Goal: Information Seeking & Learning: Check status

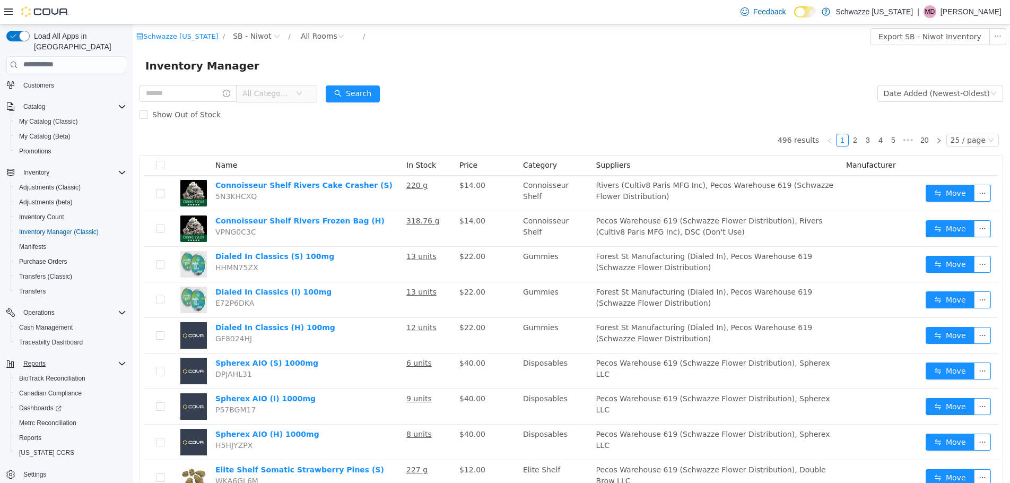
scroll to position [50, 0]
click at [23, 429] on span "Reports" at bounding box center [30, 433] width 22 height 8
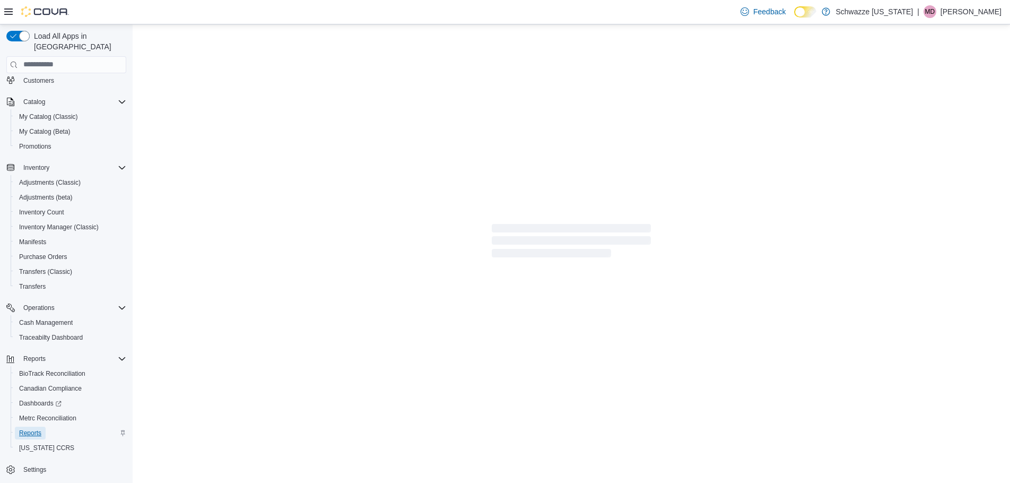
click at [23, 429] on span "Reports" at bounding box center [30, 433] width 22 height 8
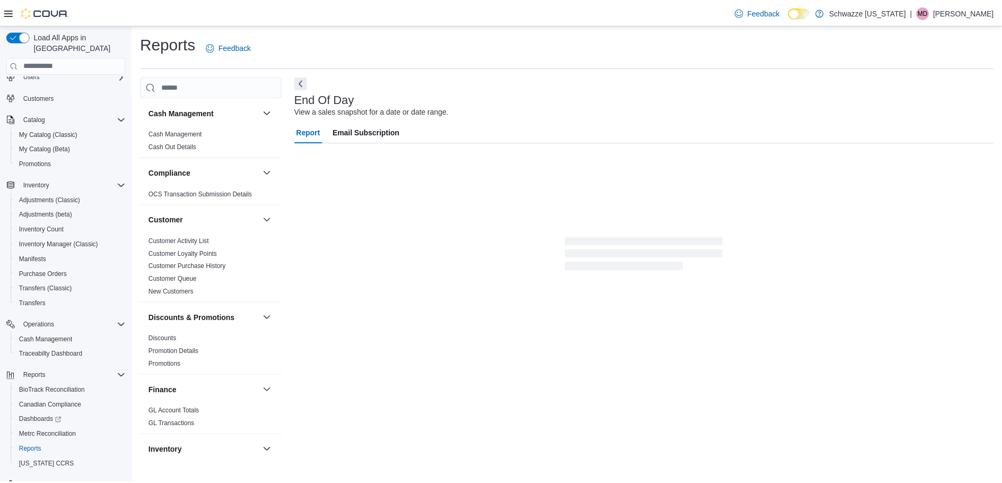
scroll to position [50, 0]
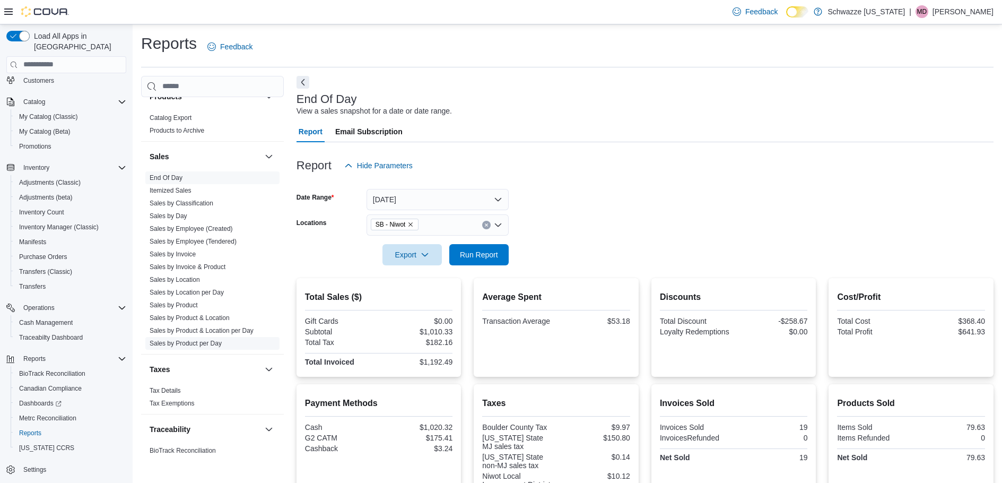
scroll to position [708, 0]
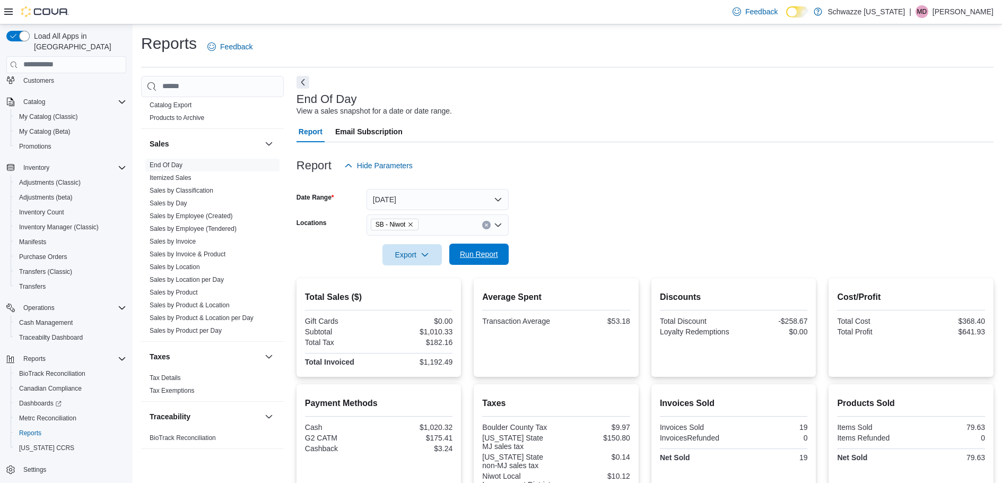
click at [470, 250] on span "Run Report" at bounding box center [479, 254] width 38 height 11
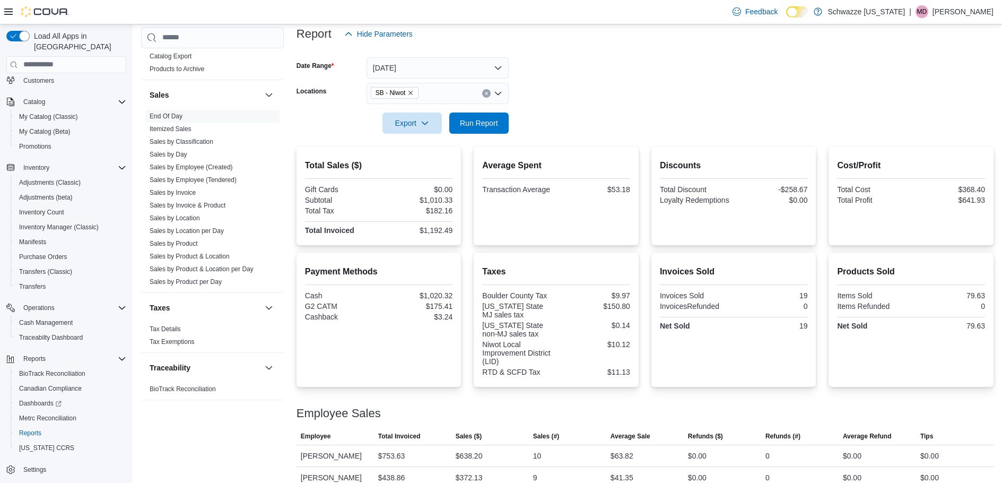
scroll to position [146, 0]
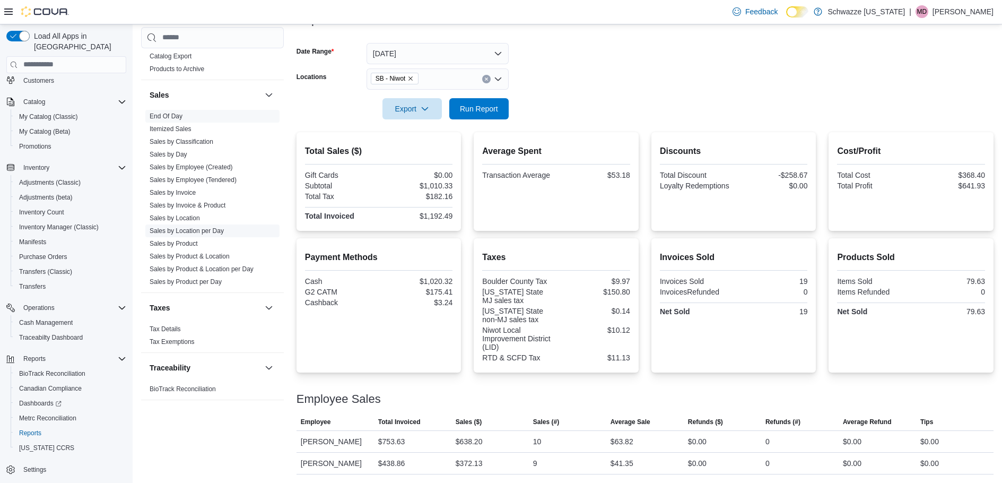
click at [179, 228] on link "Sales by Location per Day" at bounding box center [187, 229] width 74 height 7
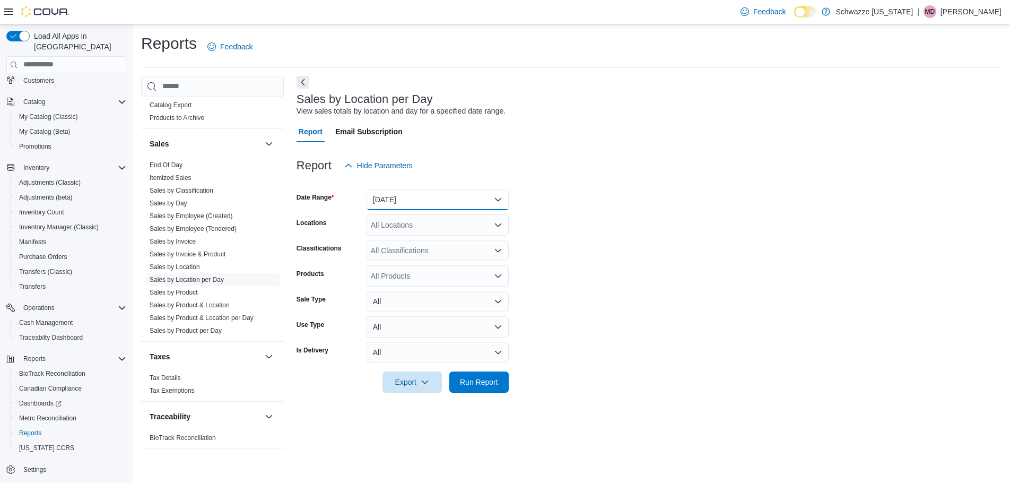
click at [434, 199] on button "[DATE]" at bounding box center [437, 199] width 142 height 21
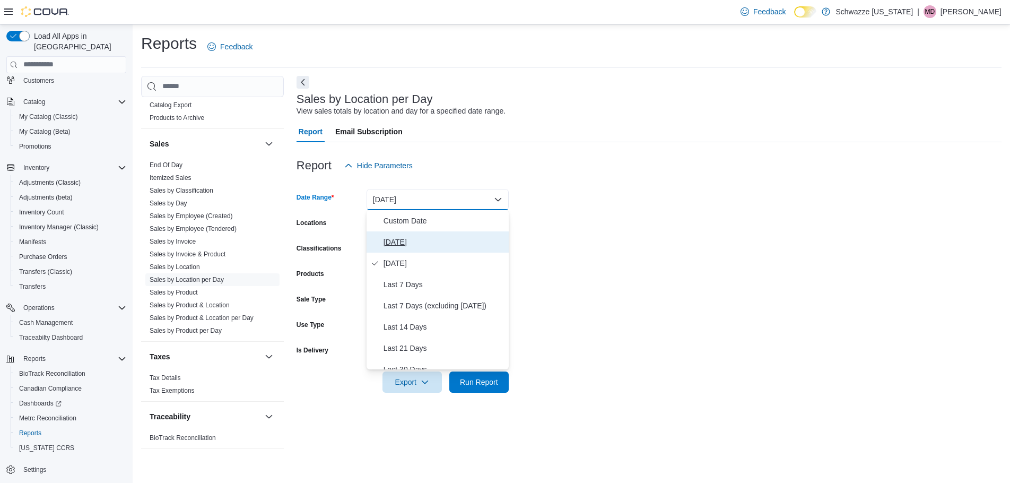
click at [413, 240] on span "[DATE]" at bounding box center [443, 241] width 121 height 13
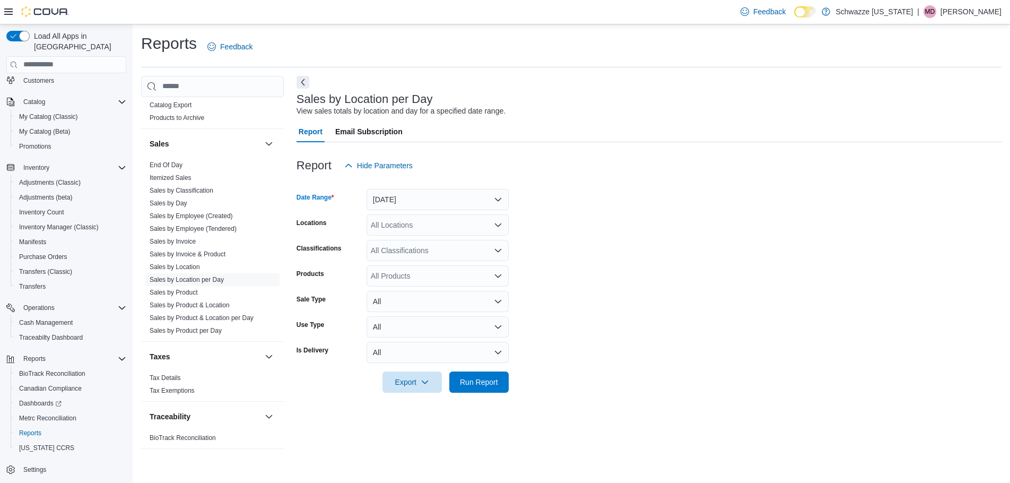
click at [399, 222] on div "All Locations" at bounding box center [437, 224] width 142 height 21
type input "***"
click at [423, 246] on span "SB - Niwot" at bounding box center [412, 243] width 35 height 11
drag, startPoint x: 687, startPoint y: 277, endPoint x: 543, endPoint y: 331, distance: 153.8
click at [683, 277] on form "Date Range [DATE] Locations SB - Niwot Classifications All Classifications Prod…" at bounding box center [648, 284] width 705 height 216
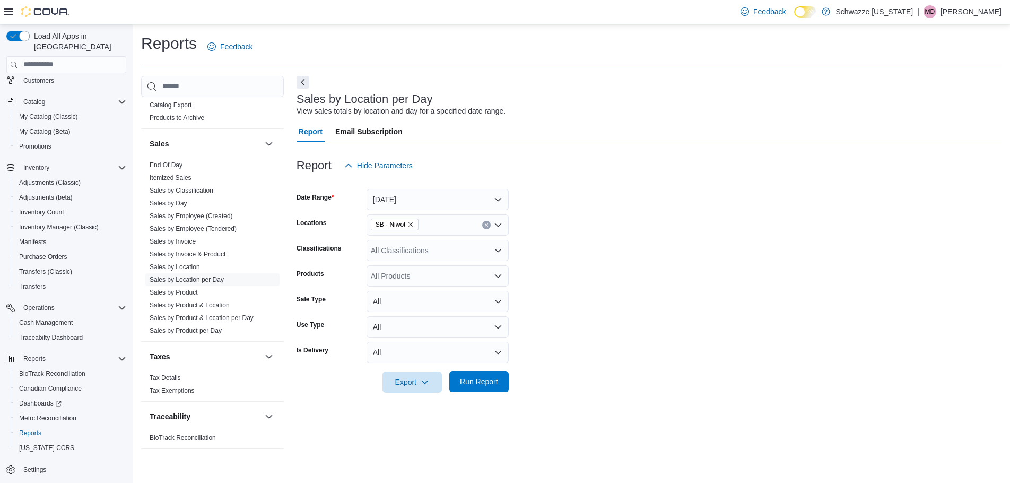
click at [472, 390] on span "Run Report" at bounding box center [479, 381] width 47 height 21
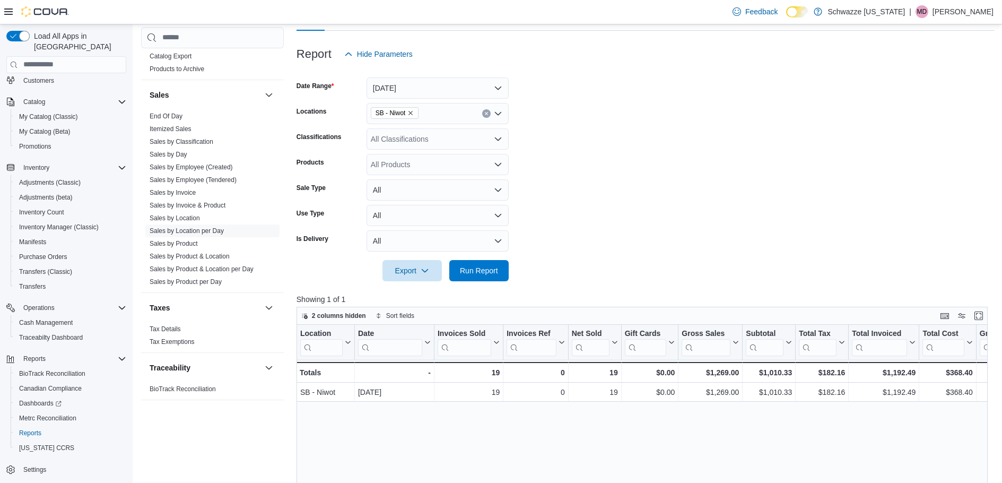
scroll to position [53, 0]
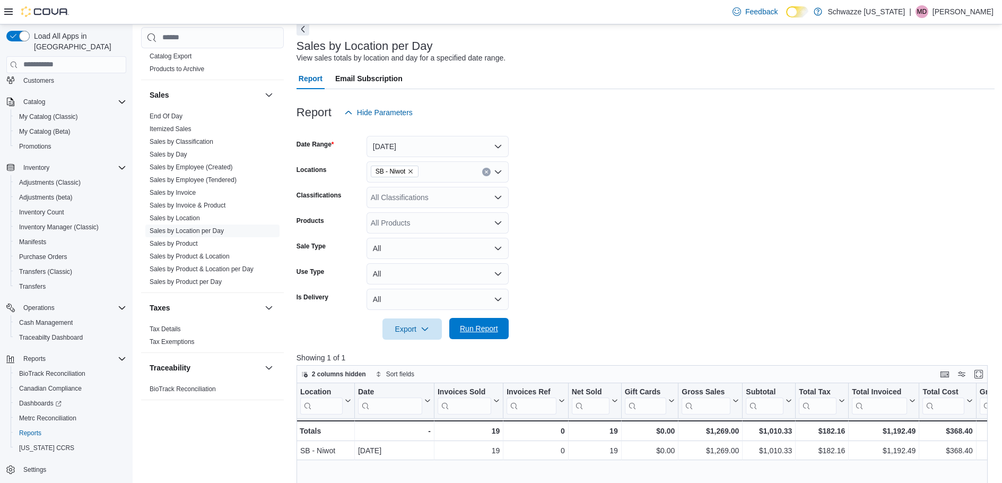
click at [470, 330] on span "Run Report" at bounding box center [479, 328] width 38 height 11
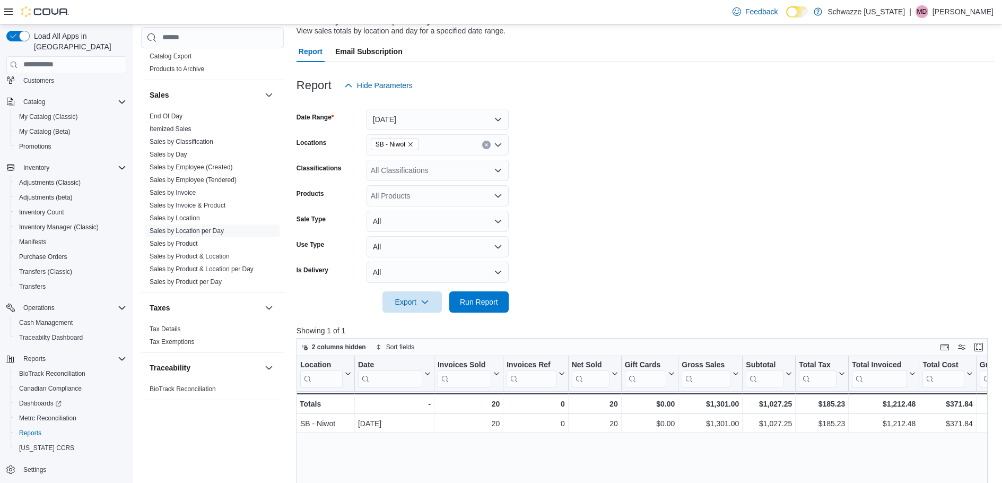
scroll to position [106, 0]
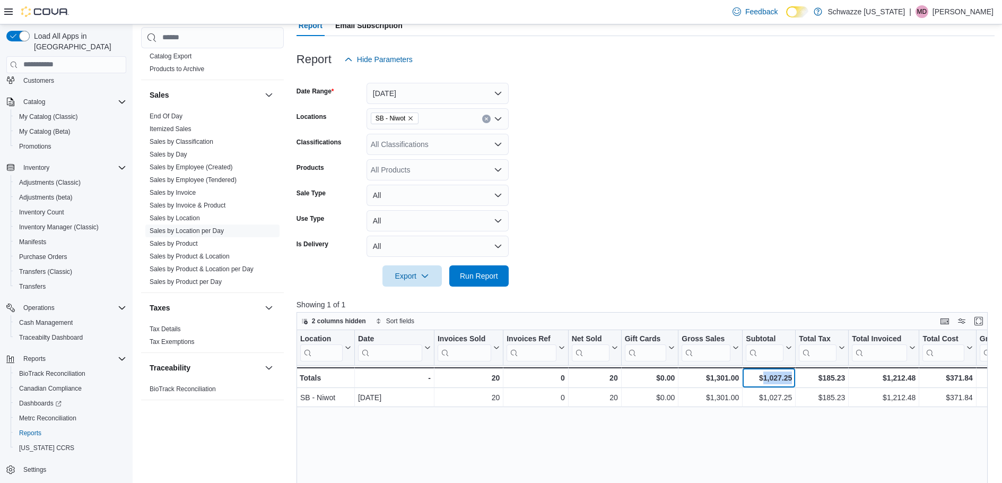
drag, startPoint x: 792, startPoint y: 379, endPoint x: 762, endPoint y: 388, distance: 31.0
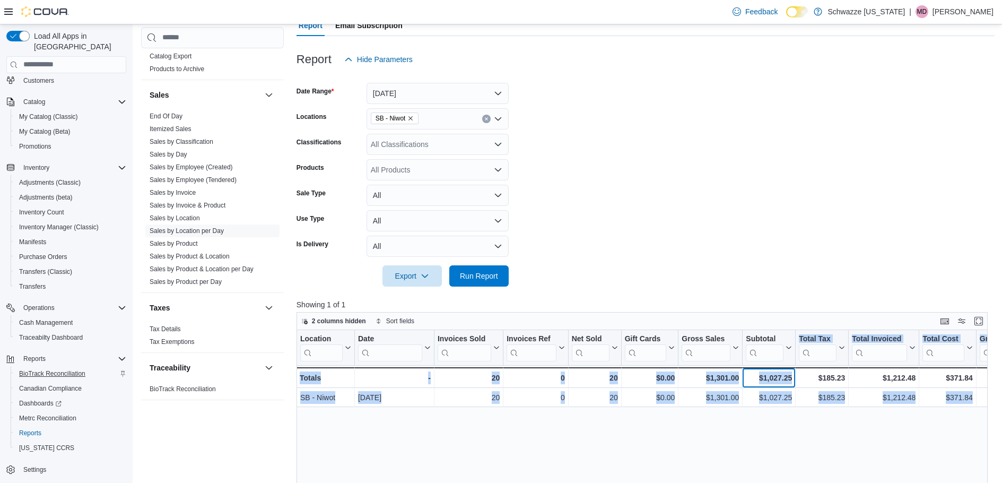
copy div "Click to view column header actions Total Tax Click to view column header actio…"
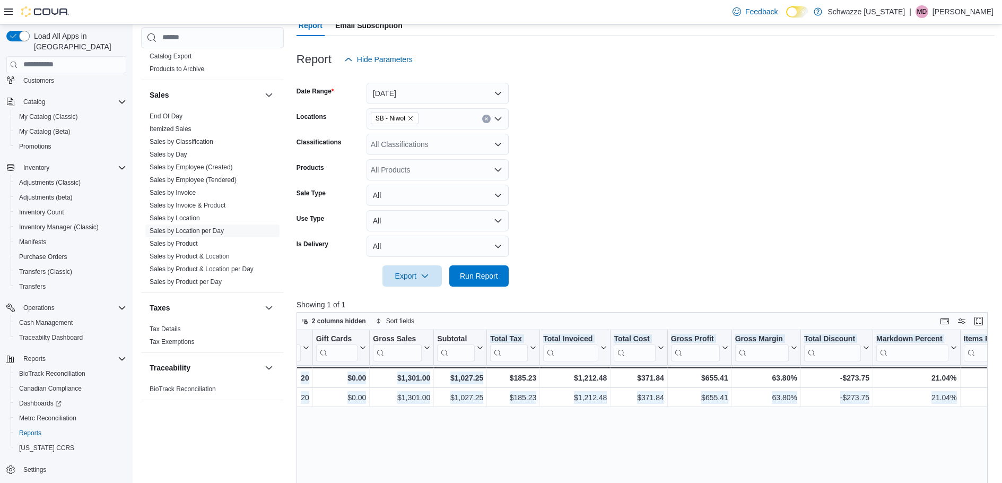
scroll to position [0, 318]
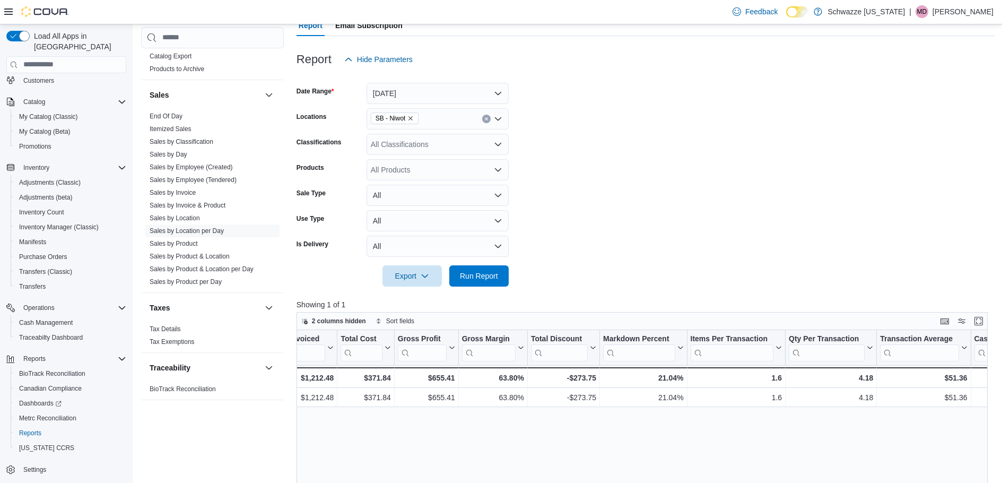
scroll to position [0, 583]
